Goal: Task Accomplishment & Management: Manage account settings

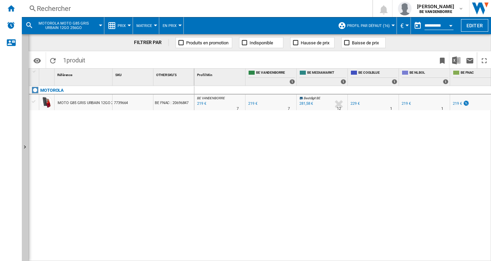
scroll to position [0, 40]
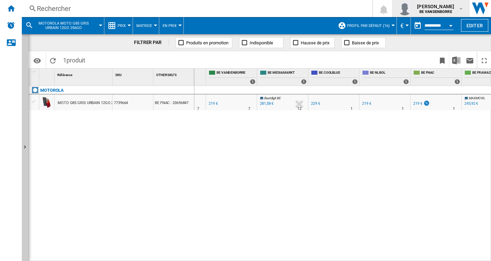
click at [452, 14] on div "[PERSON_NAME] BE VANDENBORRE" at bounding box center [431, 9] width 66 height 14
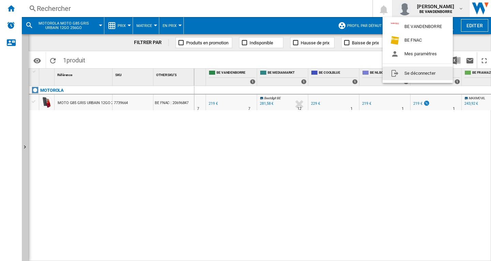
click at [439, 68] on button "Se déconnecter" at bounding box center [417, 73] width 70 height 14
